Goal: Information Seeking & Learning: Learn about a topic

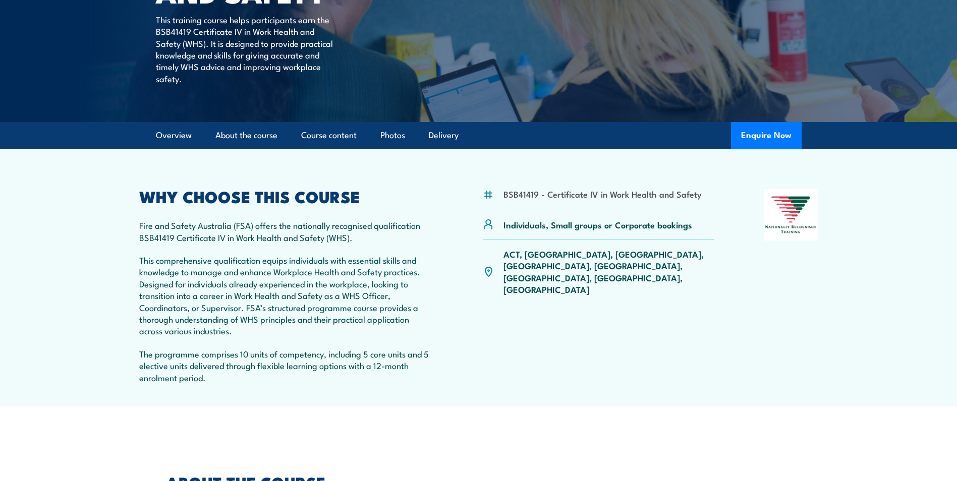
scroll to position [202, 0]
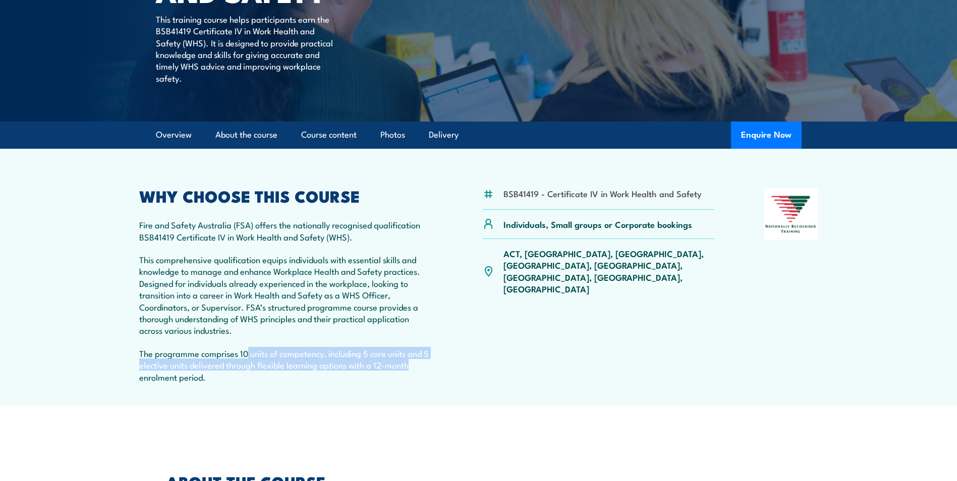
drag, startPoint x: 246, startPoint y: 356, endPoint x: 415, endPoint y: 364, distance: 168.8
click at [415, 364] on p "The programme comprises 10 units of competency, including 5 core units and 5 el…" at bounding box center [286, 365] width 295 height 35
drag, startPoint x: 415, startPoint y: 364, endPoint x: 430, endPoint y: 366, distance: 15.8
click at [430, 366] on p "The programme comprises 10 units of competency, including 5 core units and 5 el…" at bounding box center [286, 365] width 295 height 35
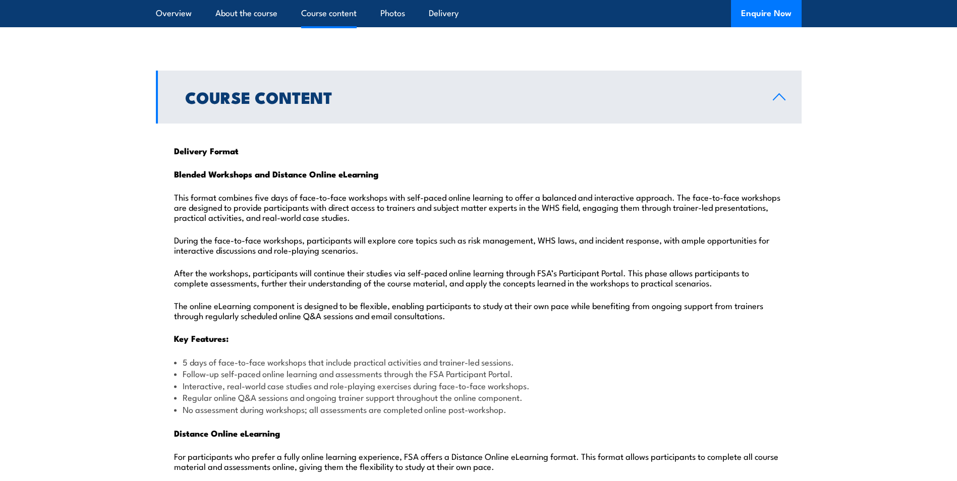
scroll to position [959, 0]
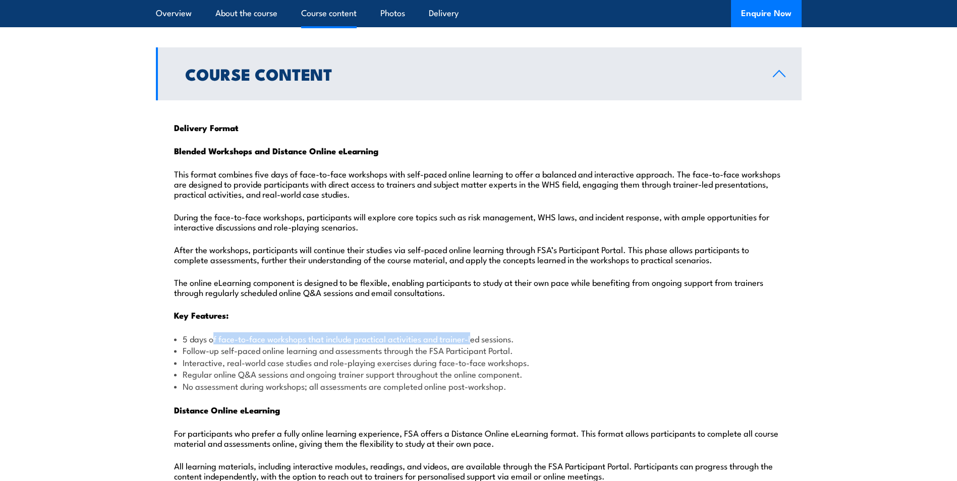
drag, startPoint x: 214, startPoint y: 310, endPoint x: 473, endPoint y: 308, distance: 258.9
click at [213, 333] on li "5 days of face-to-face workshops that include practical activities and trainer-…" at bounding box center [479, 339] width 610 height 12
click at [182, 333] on li "5 days of face-to-face workshops that include practical activities and trainer-…" at bounding box center [479, 339] width 610 height 12
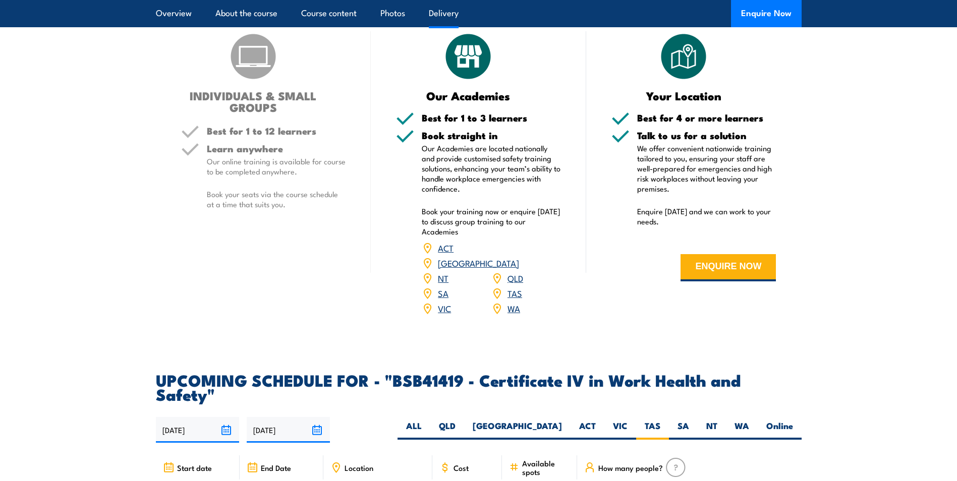
scroll to position [2889, 0]
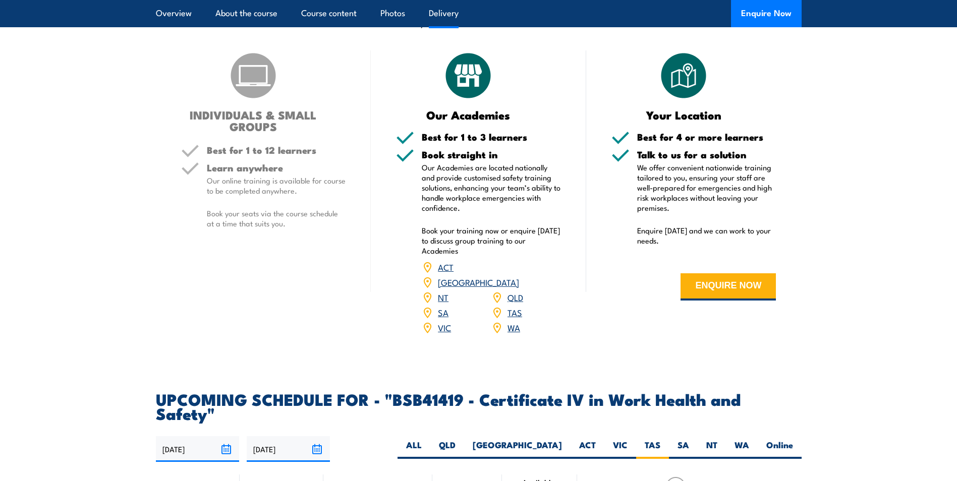
click at [510, 306] on link "TAS" at bounding box center [515, 312] width 15 height 12
click at [511, 306] on link "TAS" at bounding box center [515, 312] width 15 height 12
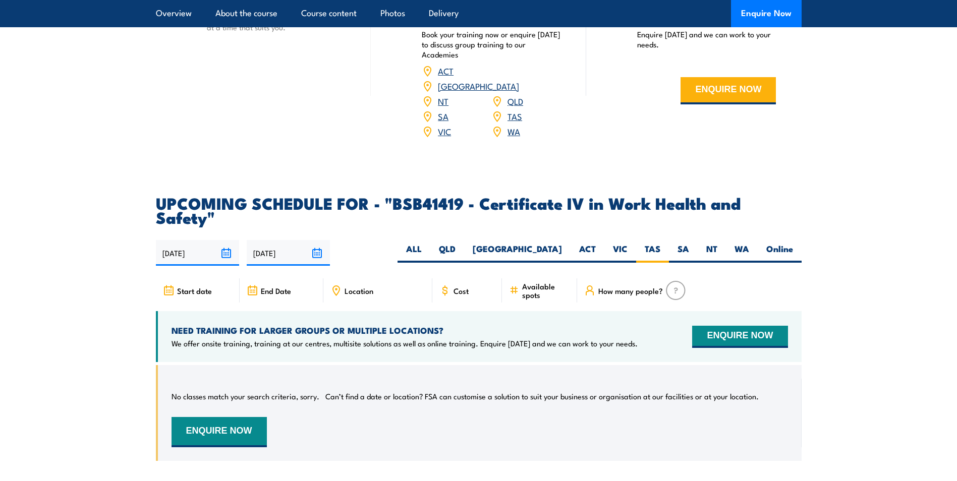
scroll to position [3091, 0]
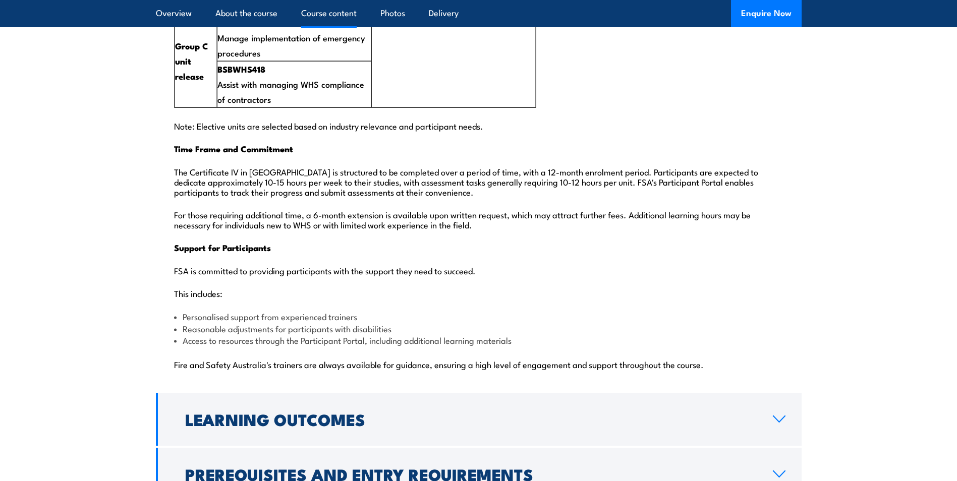
scroll to position [2385, 0]
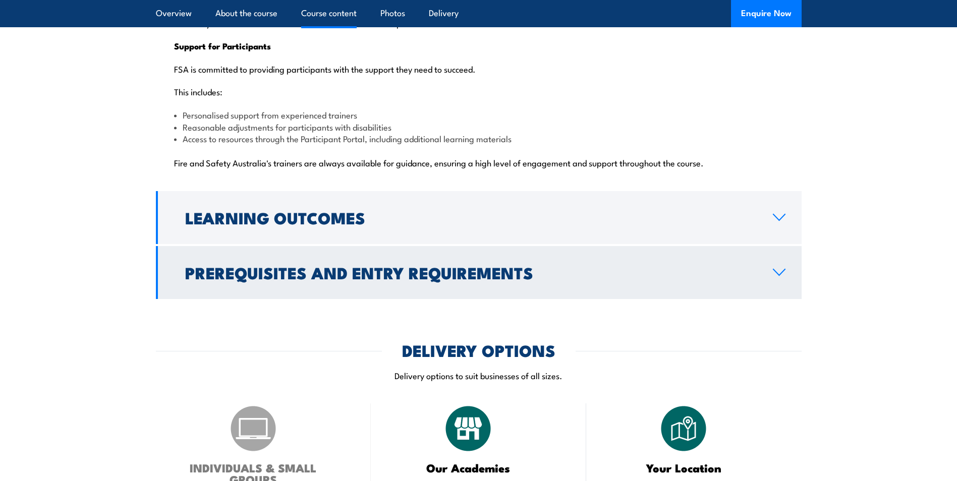
click at [777, 268] on icon at bounding box center [780, 272] width 14 height 8
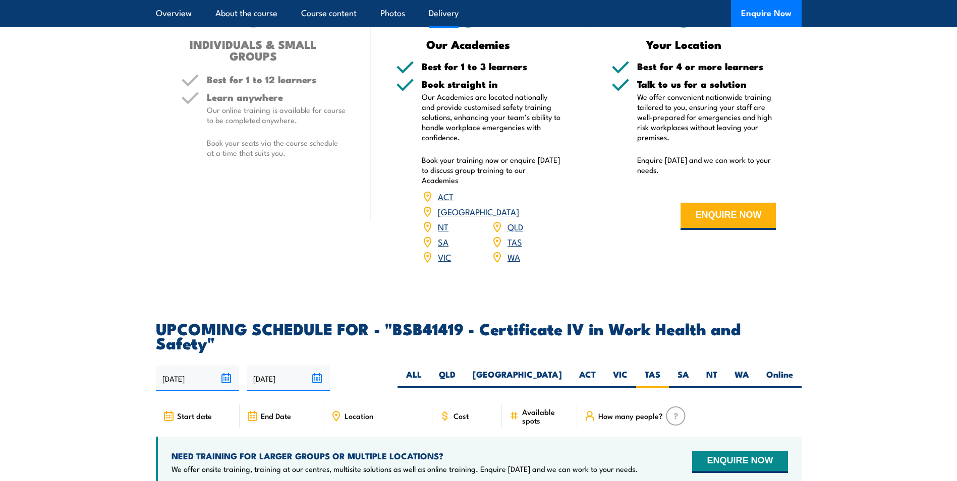
scroll to position [1443, 0]
